Goal: Information Seeking & Learning: Learn about a topic

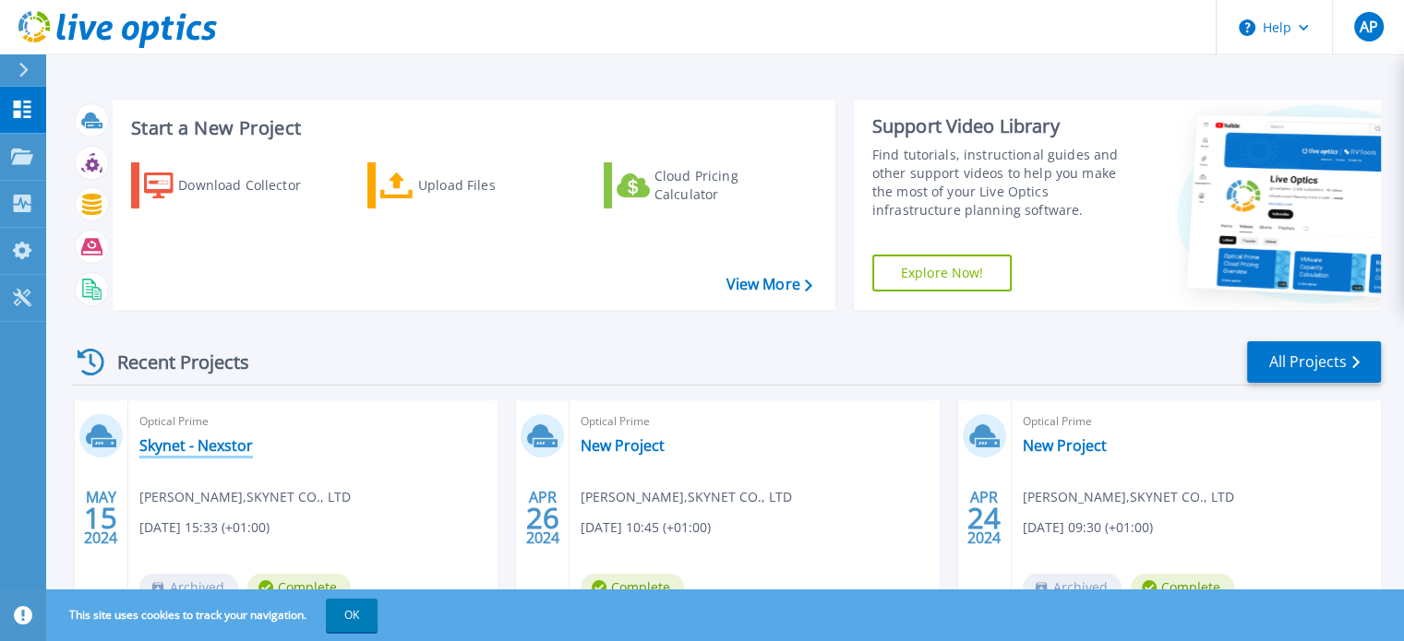
click at [192, 450] on link "Skynet - Nexstor" at bounding box center [196, 446] width 114 height 18
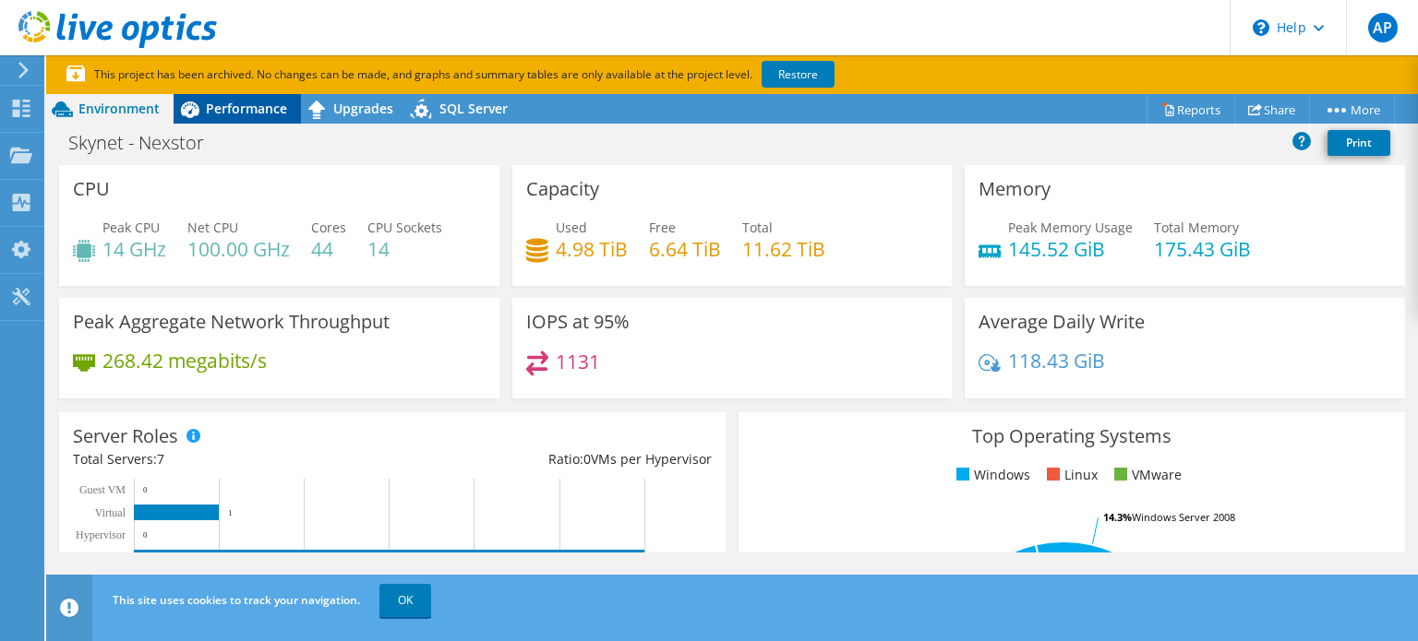
click at [244, 117] on span "Performance" at bounding box center [246, 109] width 81 height 18
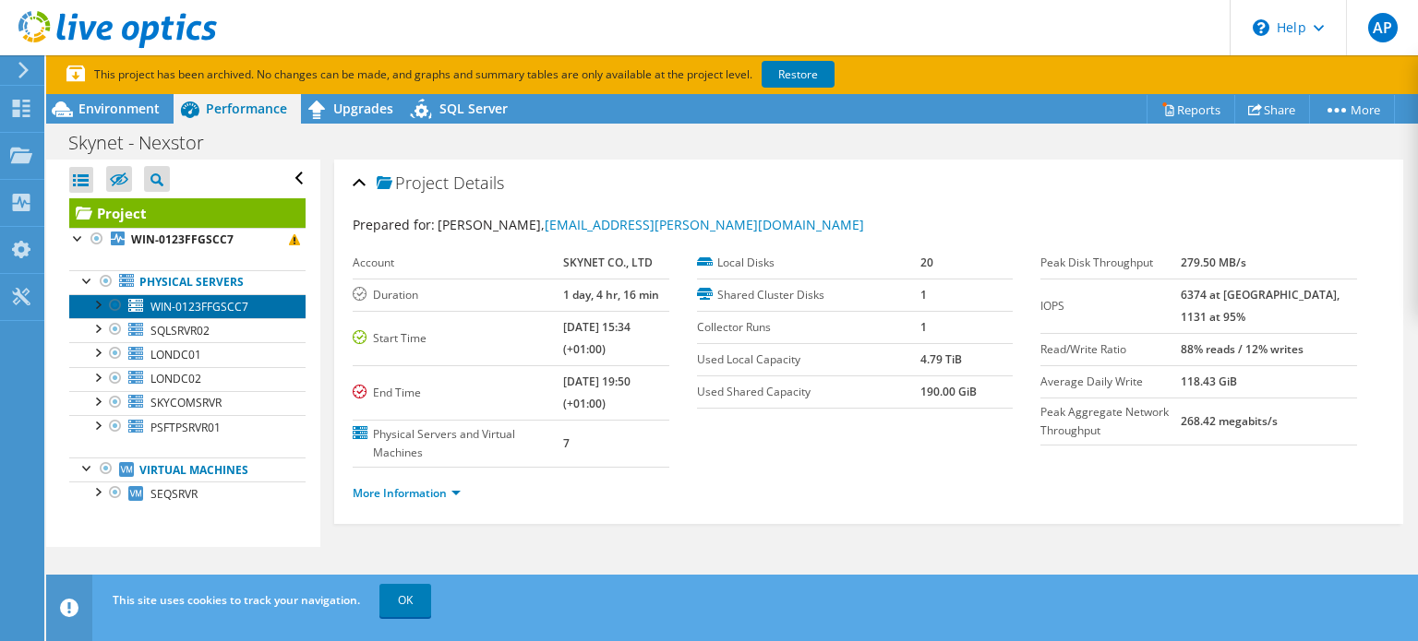
click at [220, 307] on span "WIN-0123FFGSCC7" at bounding box center [199, 307] width 98 height 16
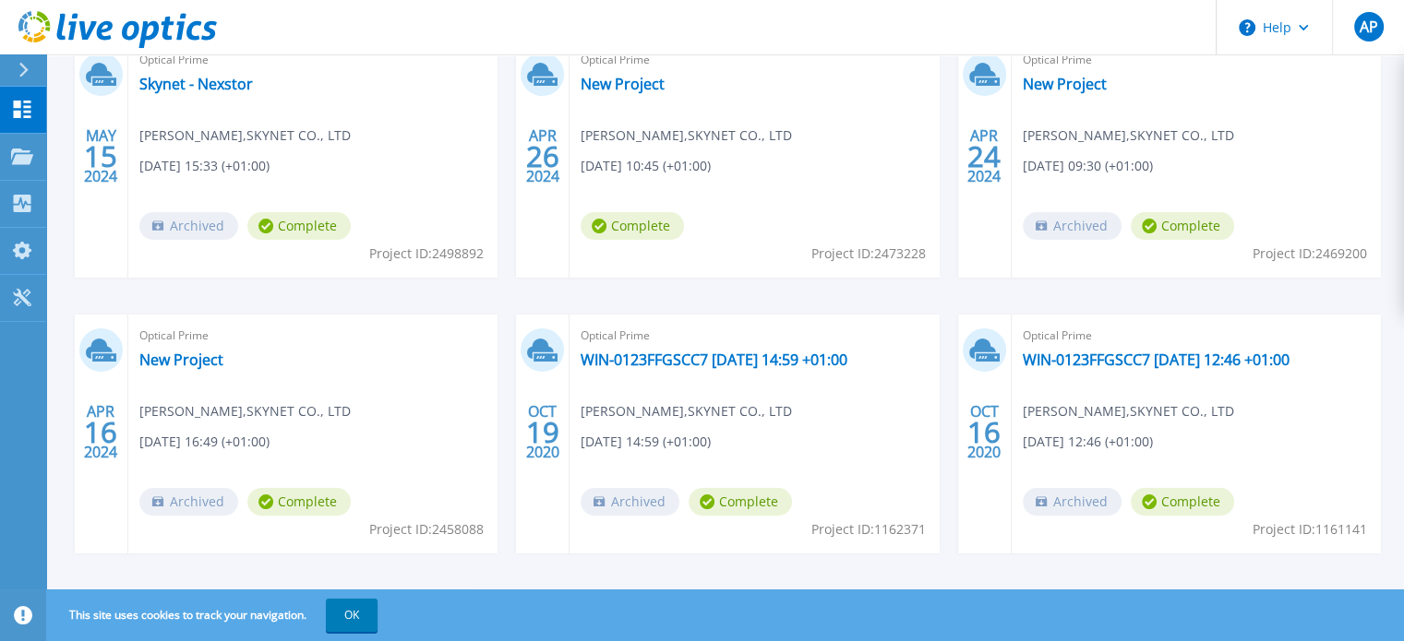
scroll to position [380, 0]
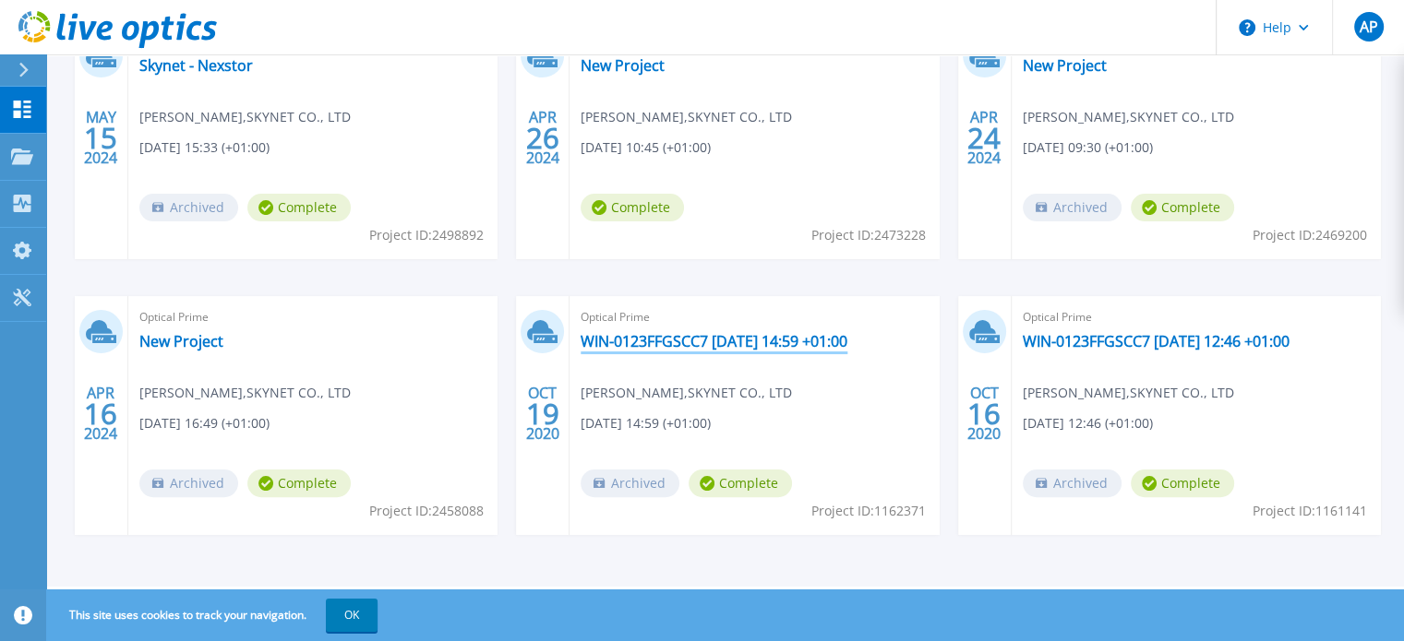
click at [661, 345] on link "WIN-0123FFGSCC7 2020-10-19 14:59 +01:00" at bounding box center [714, 341] width 267 height 18
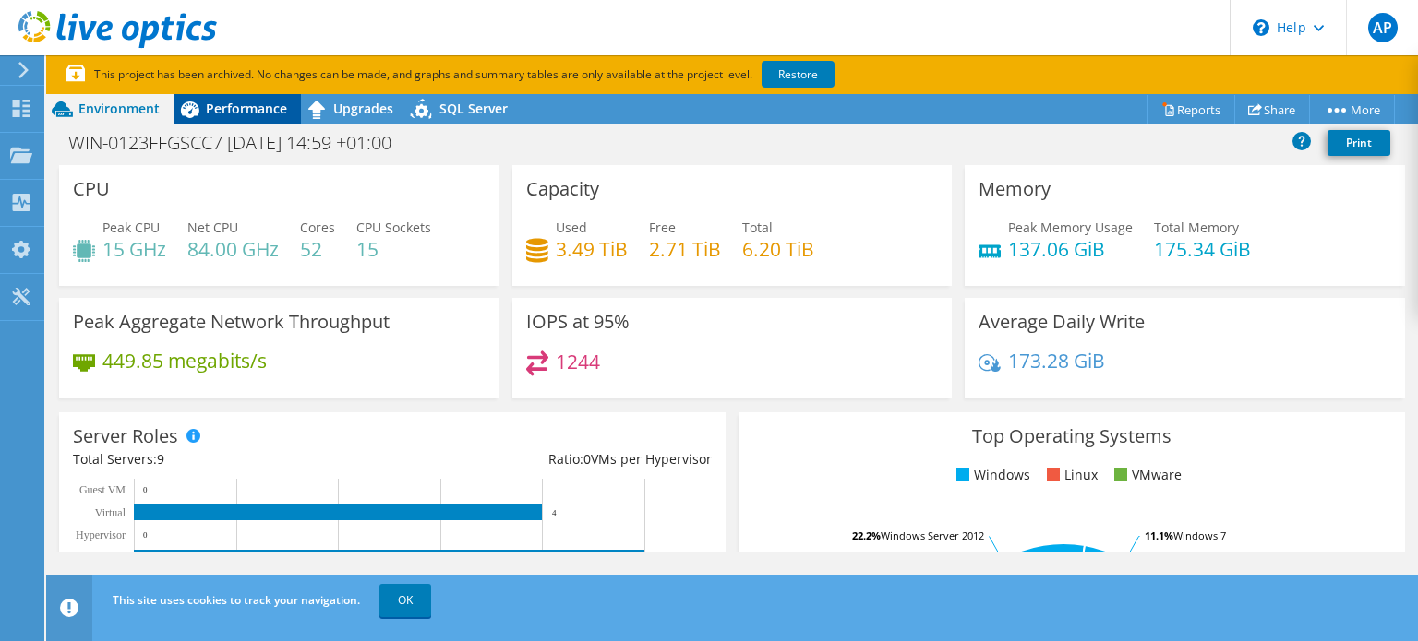
click at [254, 116] on span "Performance" at bounding box center [246, 109] width 81 height 18
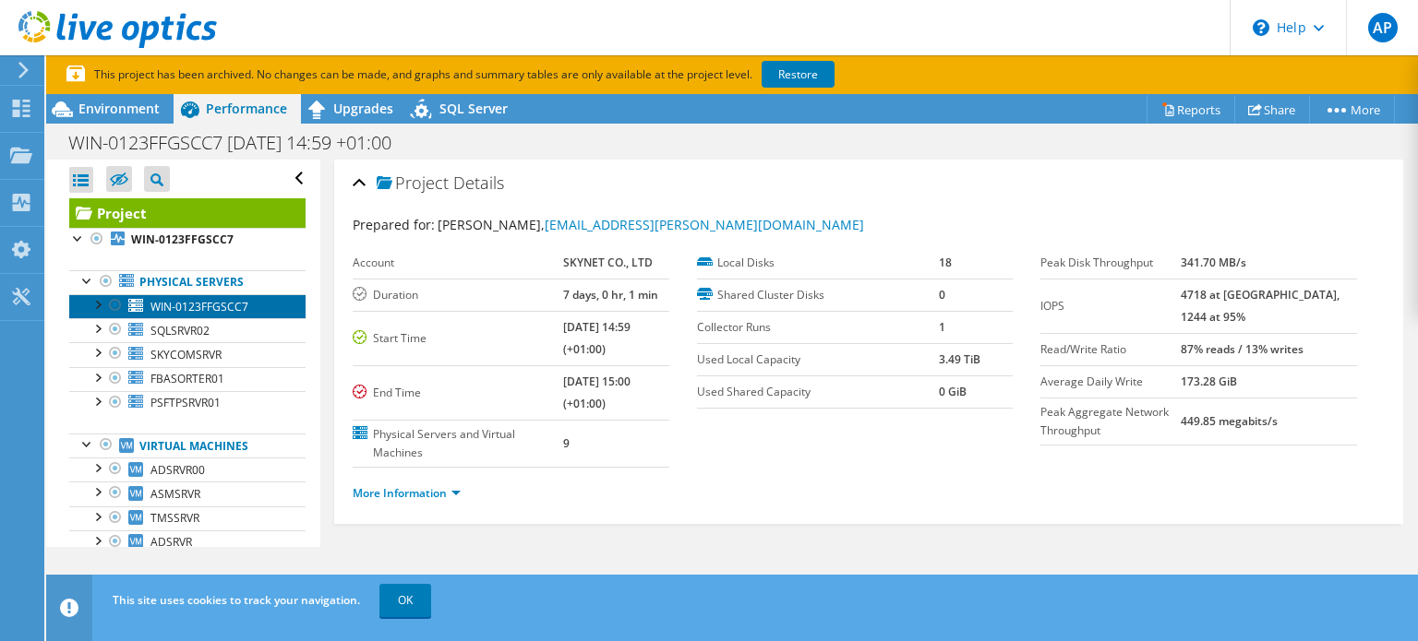
click at [232, 306] on span "WIN-0123FFGSCC7" at bounding box center [199, 307] width 98 height 16
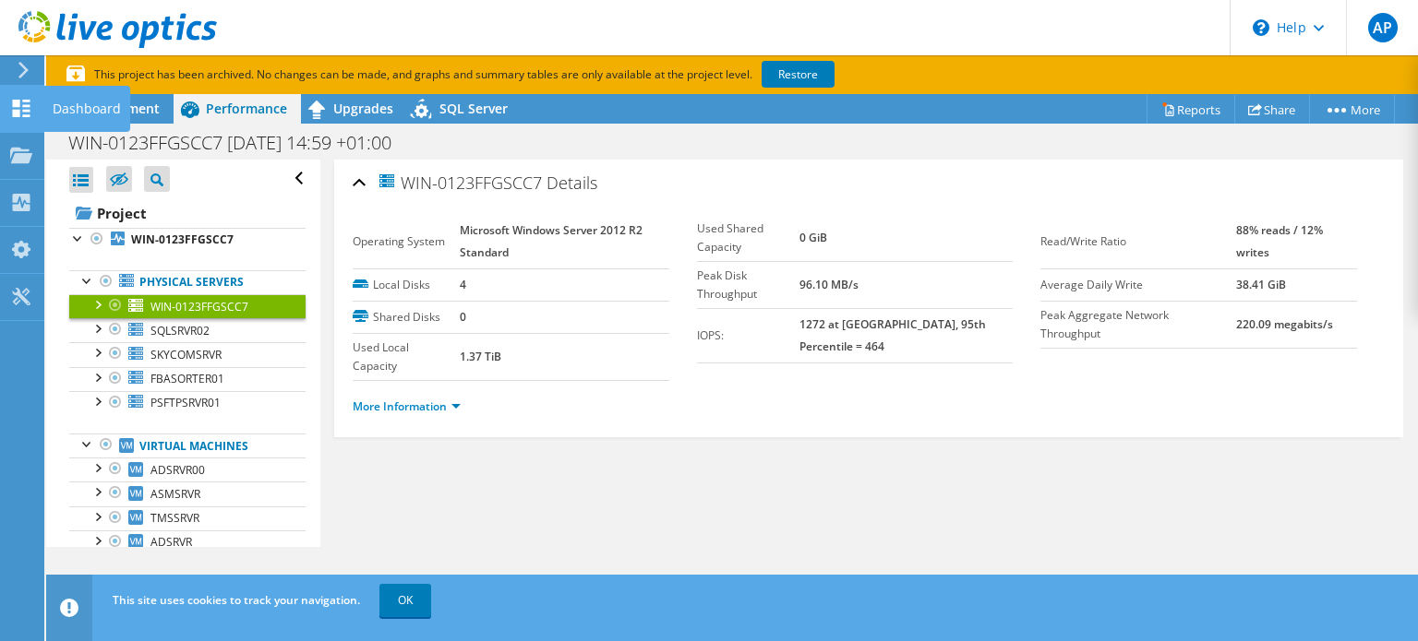
click at [22, 100] on use at bounding box center [22, 109] width 18 height 18
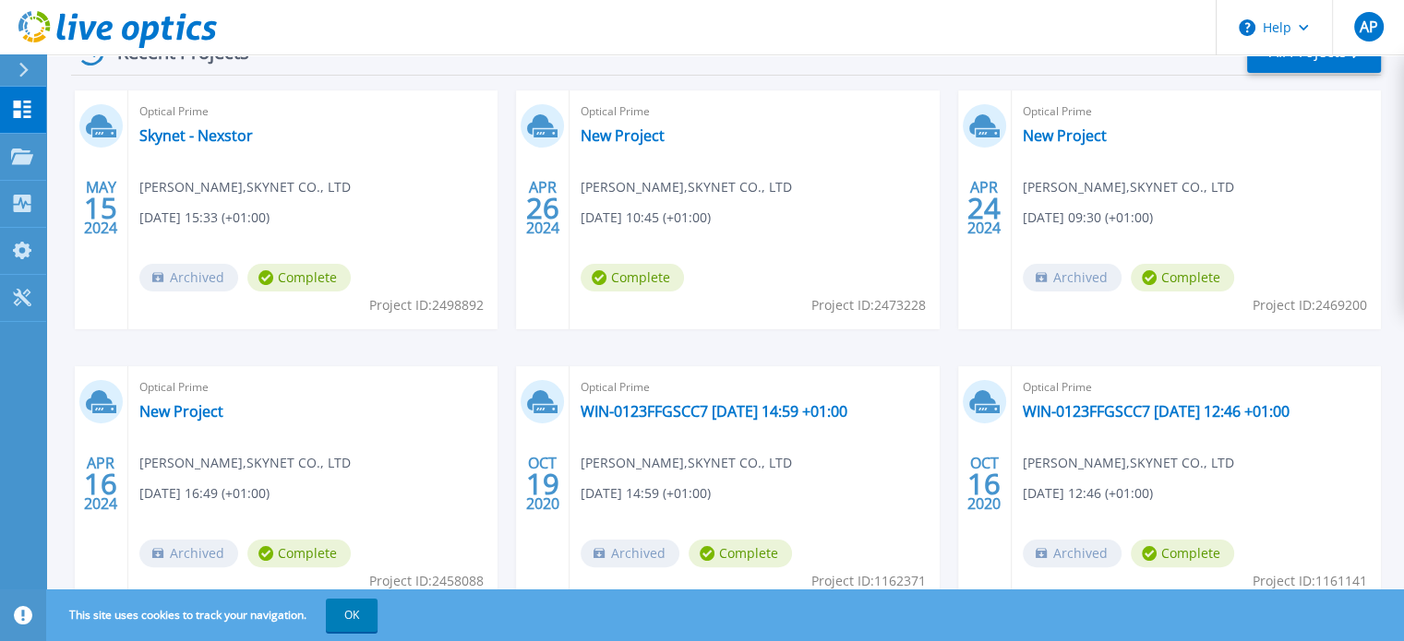
scroll to position [380, 0]
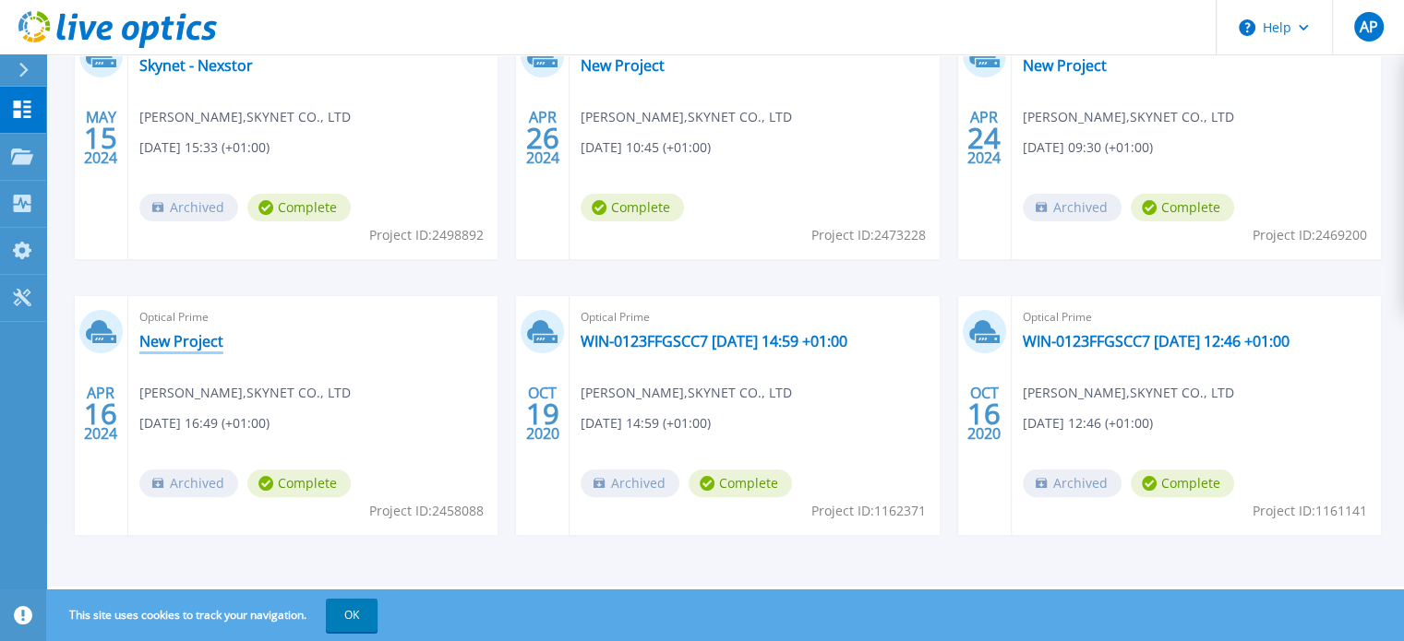
click at [184, 344] on link "New Project" at bounding box center [181, 341] width 84 height 18
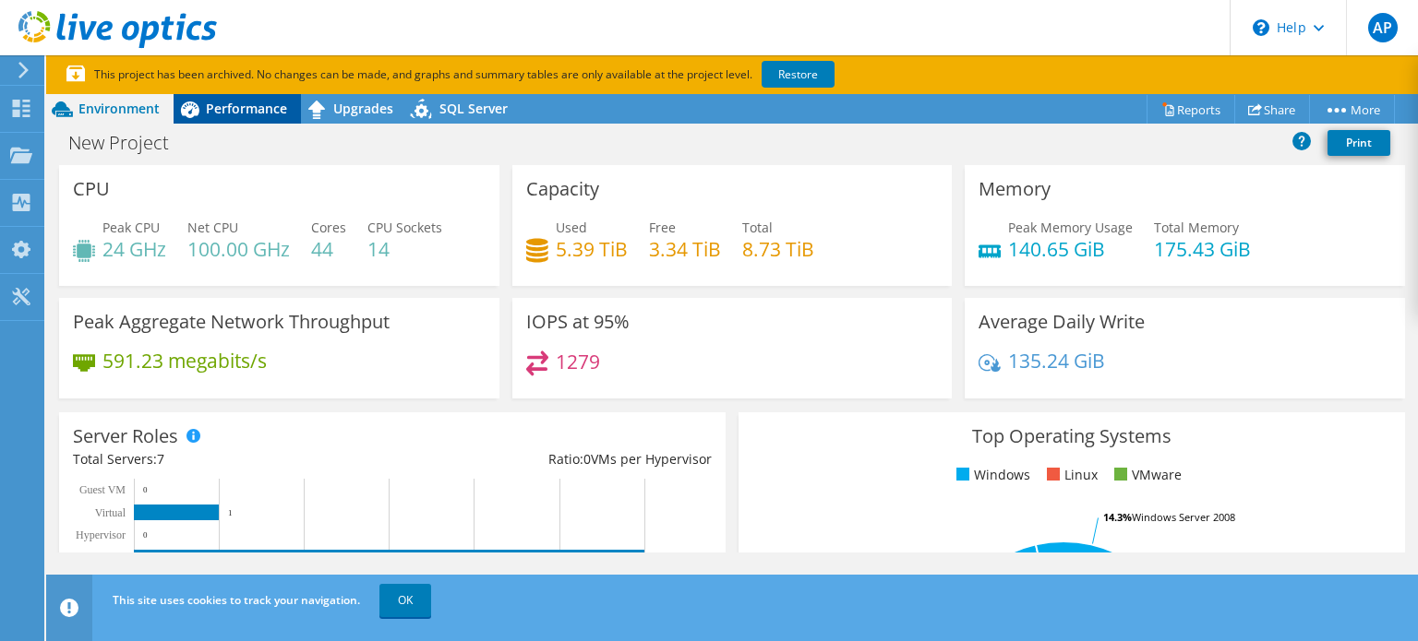
click at [251, 110] on span "Performance" at bounding box center [246, 109] width 81 height 18
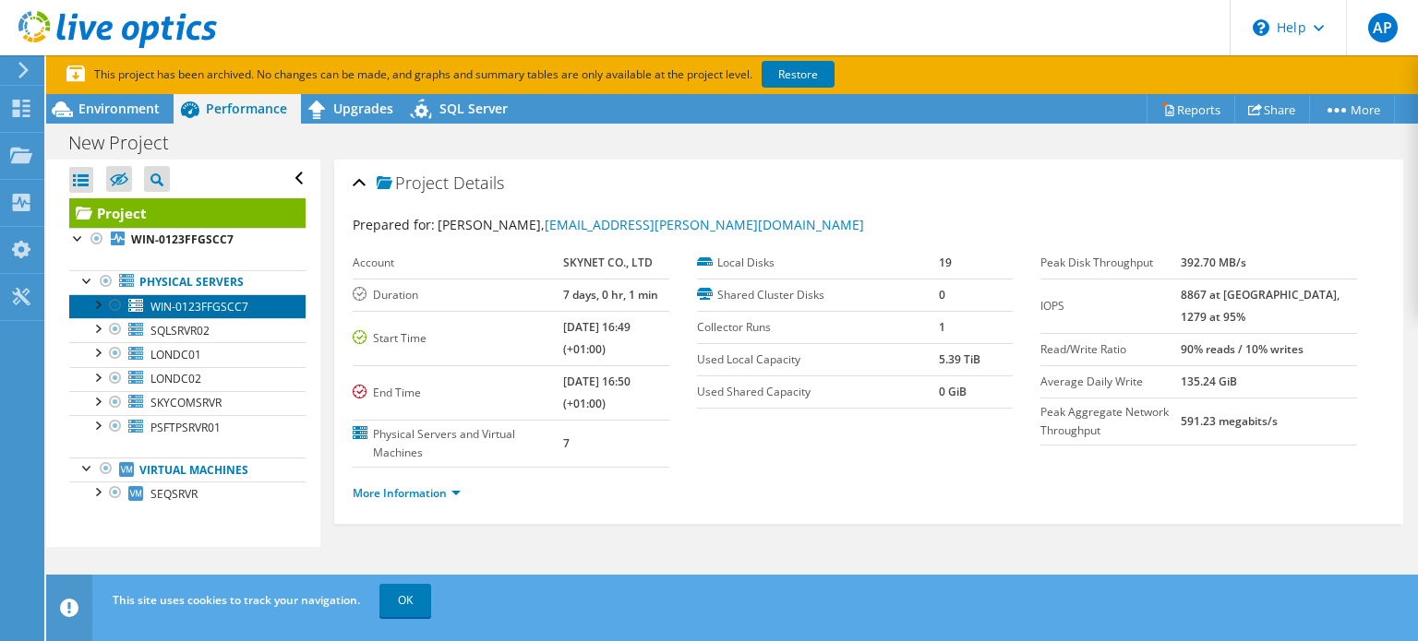
click at [246, 309] on span "WIN-0123FFGSCC7" at bounding box center [199, 307] width 98 height 16
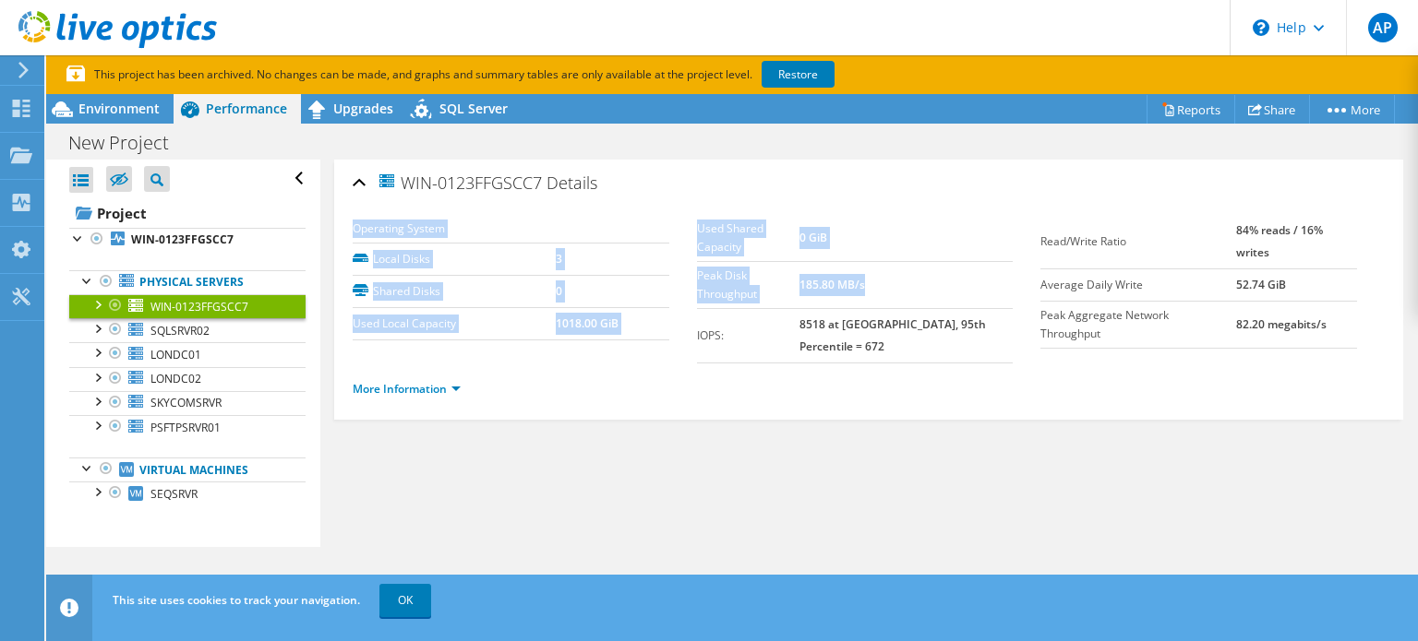
drag, startPoint x: 897, startPoint y: 262, endPoint x: 679, endPoint y: 271, distance: 218.0
click at [679, 271] on section "Operating System Local Disks 3 Shared Disks 0 Used Local Capacity 1018.00 GiB U…" at bounding box center [697, 289] width 688 height 149
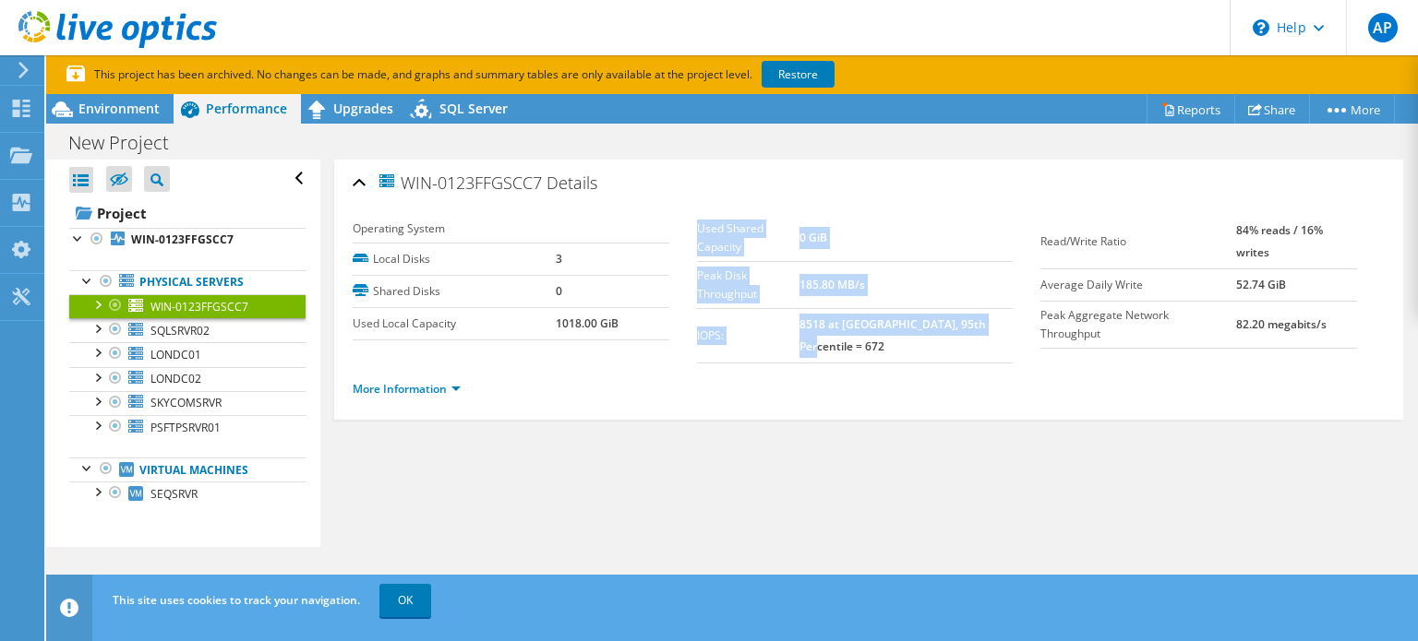
drag, startPoint x: 1001, startPoint y: 294, endPoint x: 693, endPoint y: 232, distance: 314.6
click at [697, 232] on tbody "Used Shared Capacity 0 GiB Peak Disk Throughput 185.80 MB/s IOPS: 8518 at [GEOG…" at bounding box center [855, 289] width 317 height 149
